Goal: Information Seeking & Learning: Learn about a topic

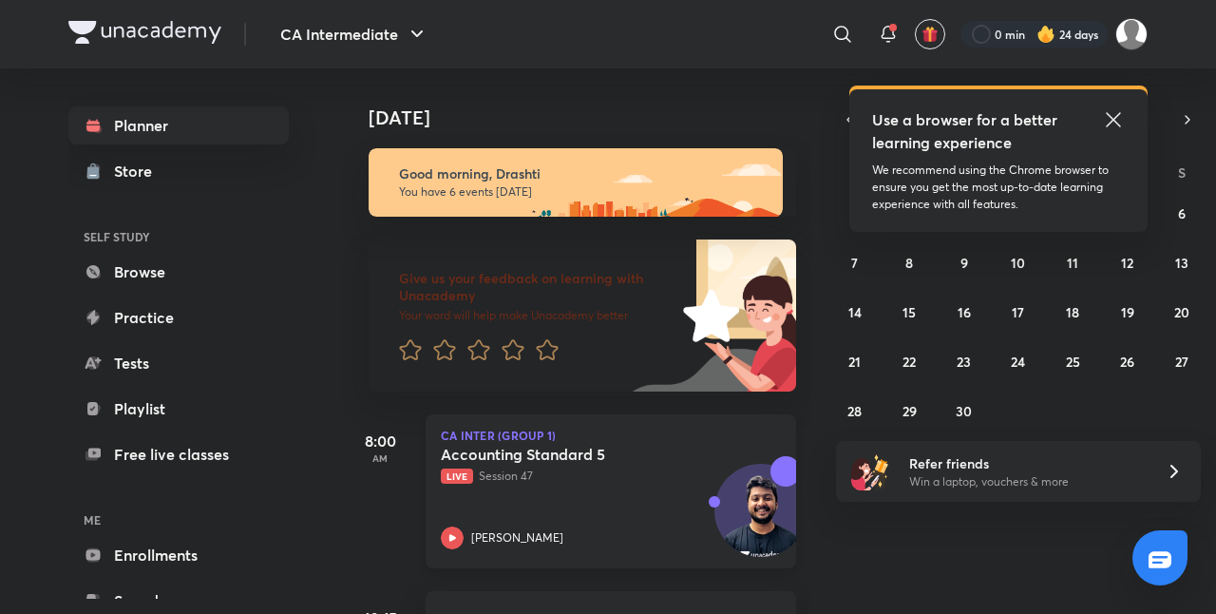
click at [584, 503] on div "Accounting Standard 5 Live Session 47 Nakul Katheria" at bounding box center [590, 497] width 298 height 104
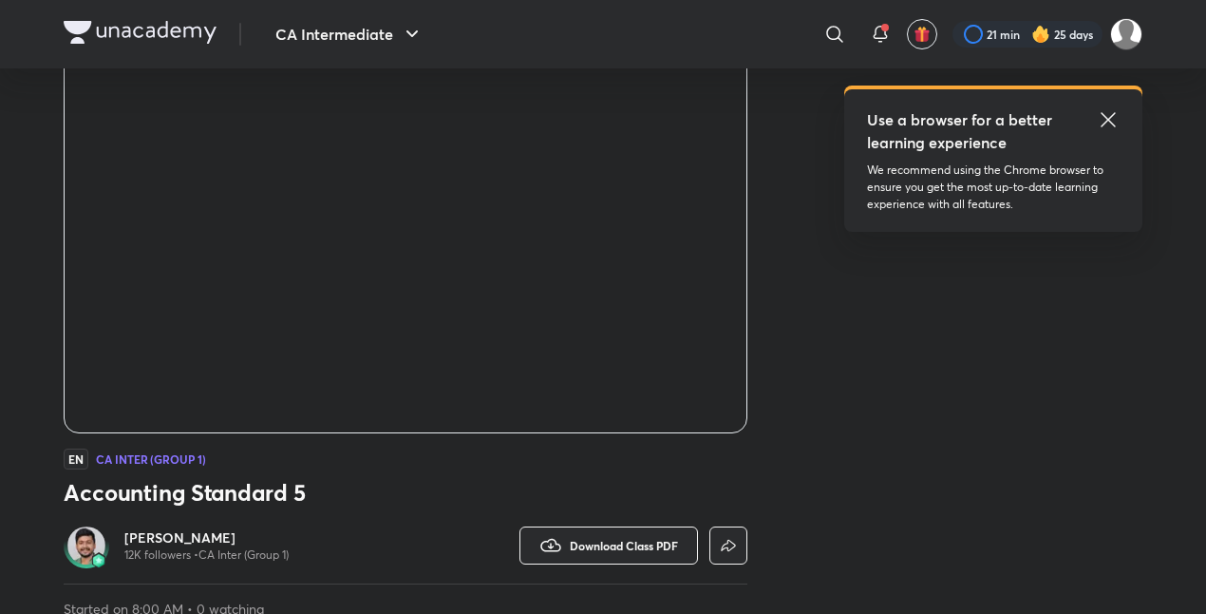
scroll to position [190, 0]
